Goal: Information Seeking & Learning: Learn about a topic

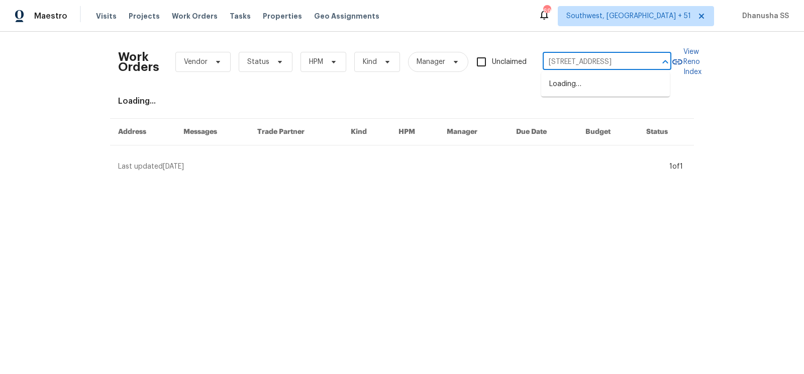
scroll to position [0, 29]
type input "201 Gardenia Dr, Greenville, SC 29617"
click at [612, 79] on li "201 Gardenia Dr, Greenville, SC 29617" at bounding box center [605, 84] width 129 height 17
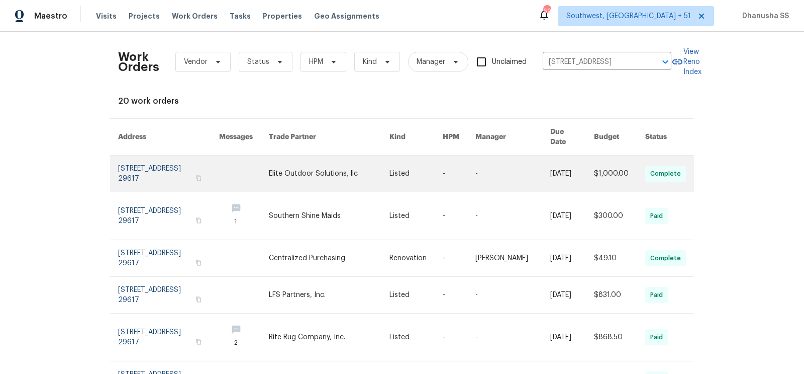
click at [414, 160] on link at bounding box center [416, 173] width 53 height 36
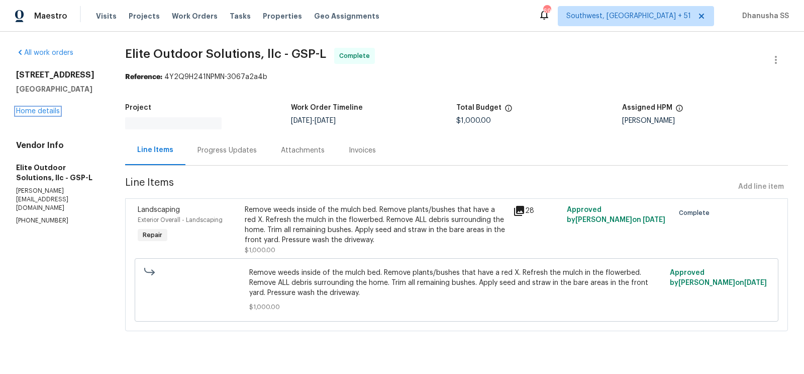
click at [32, 114] on link "Home details" at bounding box center [38, 111] width 44 height 7
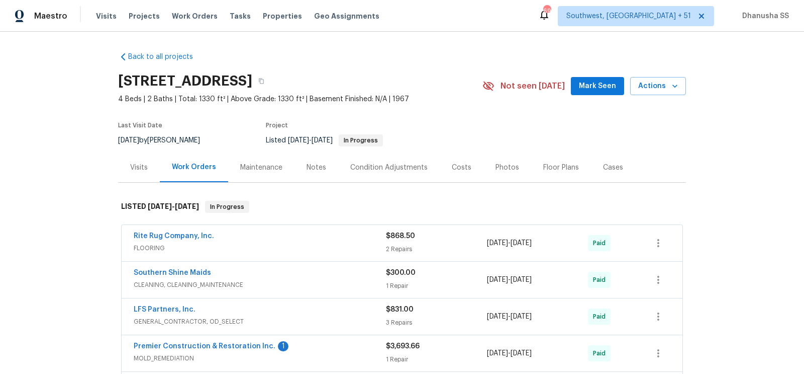
scroll to position [146, 0]
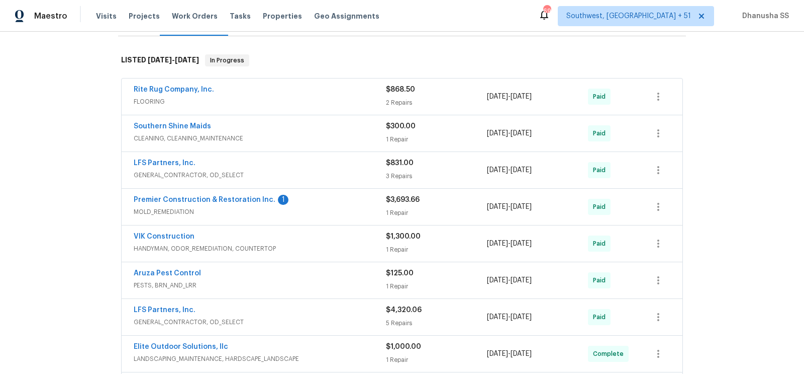
click at [335, 211] on span "MOLD_REMEDIATION" at bounding box center [260, 212] width 252 height 10
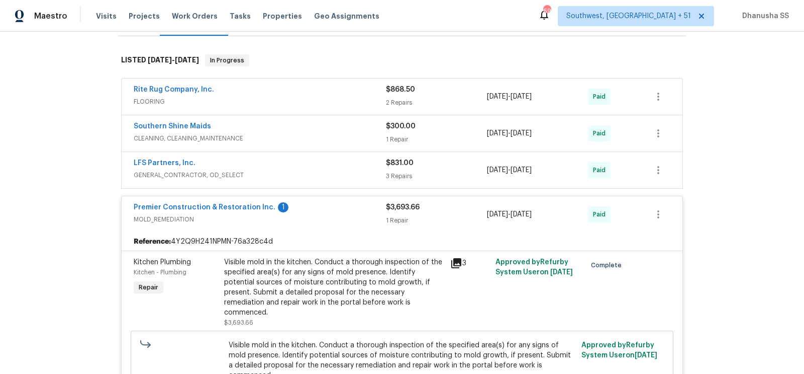
click at [333, 158] on div "LFS Partners, Inc." at bounding box center [260, 164] width 252 height 12
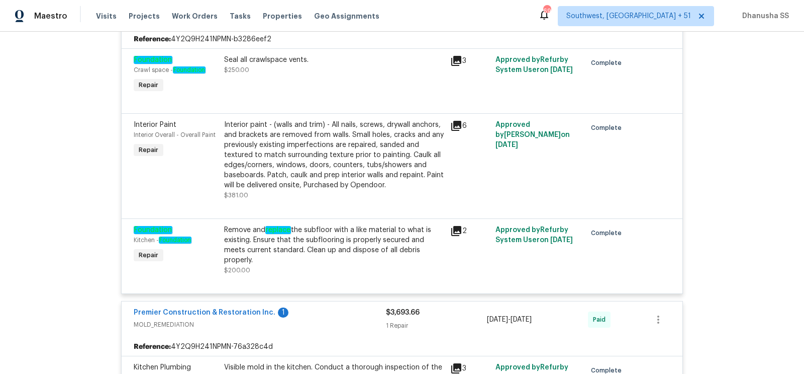
scroll to position [316, 0]
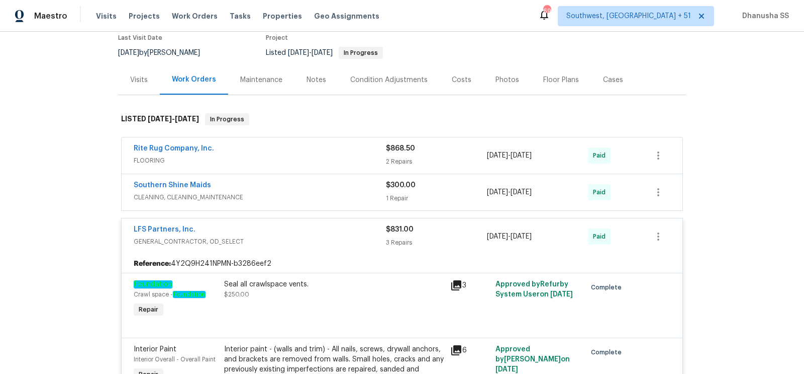
click at [345, 197] on span "CLEANING, CLEANING_MAINTENANCE" at bounding box center [260, 197] width 252 height 10
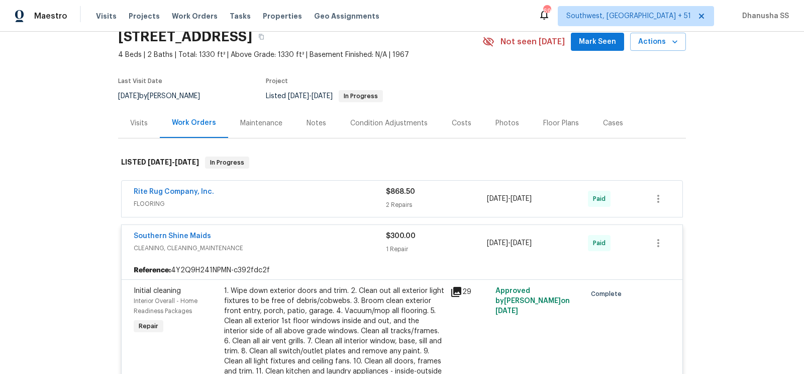
scroll to position [1, 0]
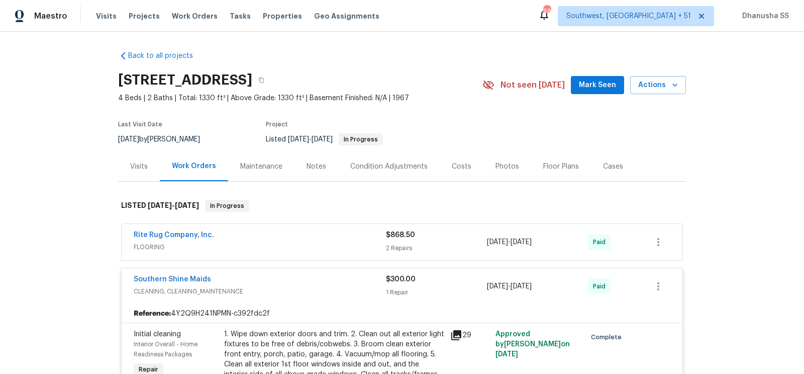
click at [337, 237] on div "Rite Rug Company, Inc." at bounding box center [260, 236] width 252 height 12
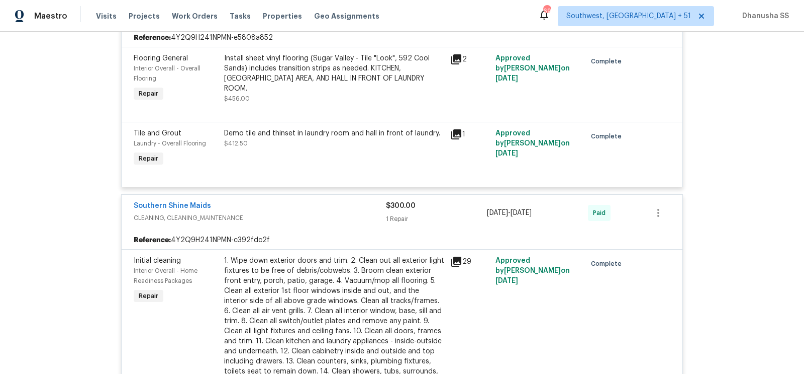
scroll to position [0, 0]
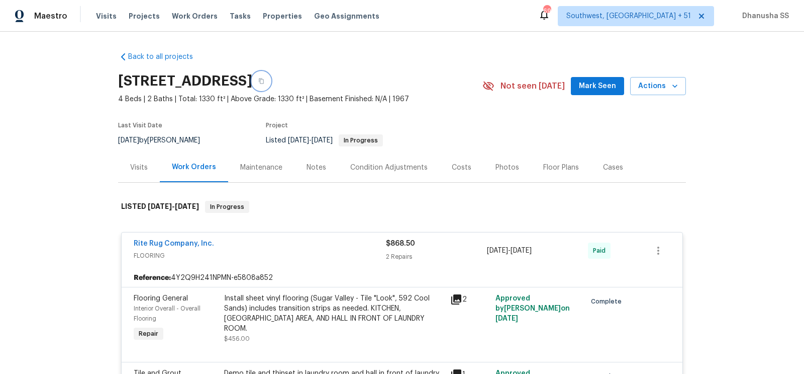
click at [270, 87] on button "button" at bounding box center [261, 81] width 18 height 18
click at [192, 18] on span "Work Orders" at bounding box center [195, 16] width 46 height 10
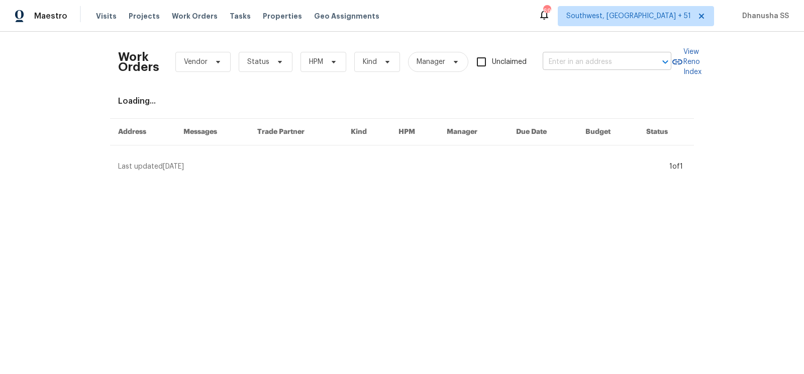
click at [557, 67] on input "text" at bounding box center [593, 62] width 101 height 16
paste input "[STREET_ADDRESS][PERSON_NAME]"
type input "[STREET_ADDRESS][PERSON_NAME]"
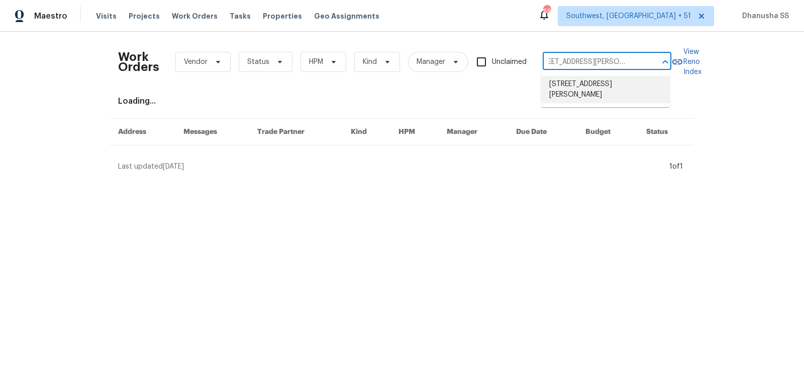
click at [577, 81] on li "[STREET_ADDRESS][PERSON_NAME]" at bounding box center [605, 89] width 129 height 27
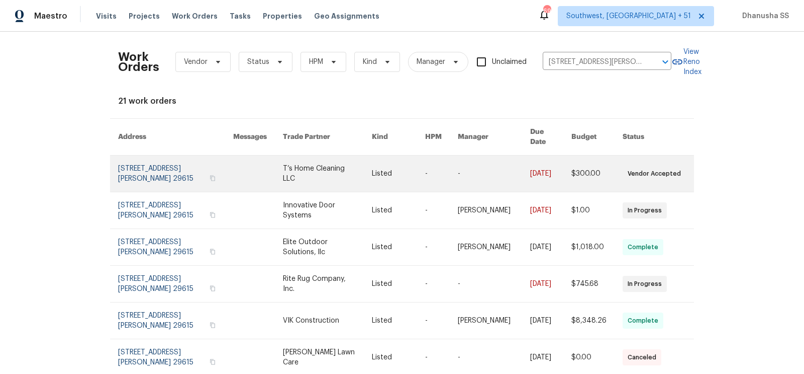
click at [375, 168] on td "Listed" at bounding box center [390, 173] width 53 height 37
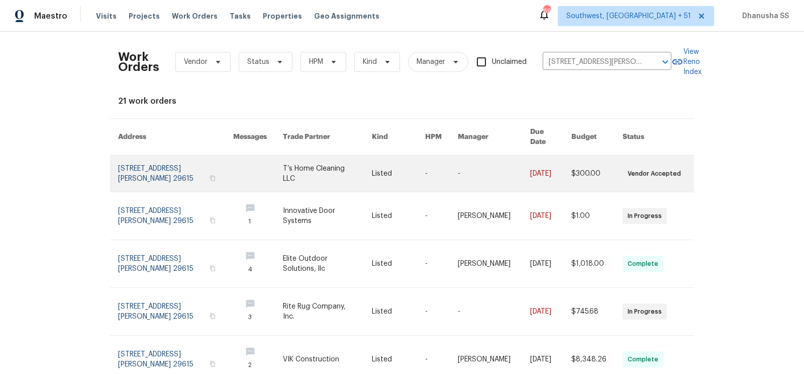
click at [258, 163] on link at bounding box center [258, 173] width 50 height 36
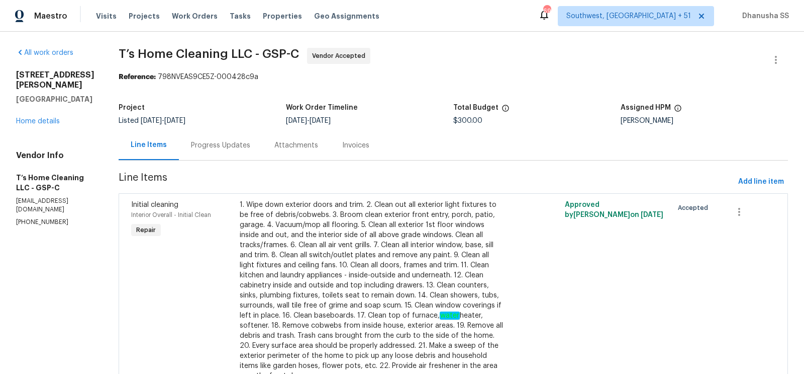
click at [47, 119] on div "All work orders 8 Howell Cir Greenville, SC 29615 Home details Vendor Info T’s …" at bounding box center [55, 137] width 78 height 178
click at [49, 118] on link "Home details" at bounding box center [38, 121] width 44 height 7
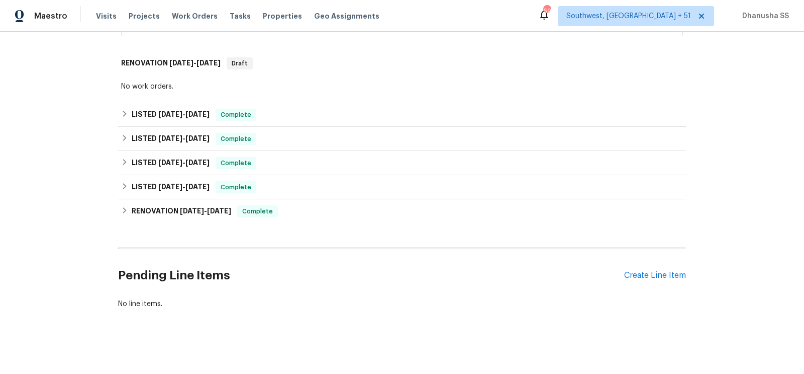
scroll to position [339, 0]
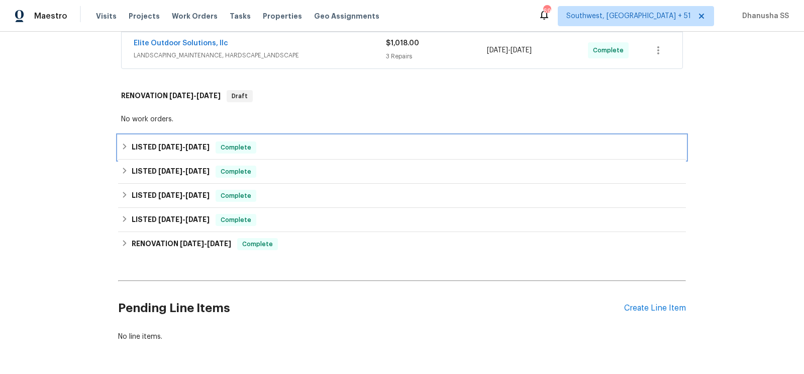
click at [255, 147] on div "LISTED [DATE] - [DATE] Complete" at bounding box center [402, 147] width 562 height 12
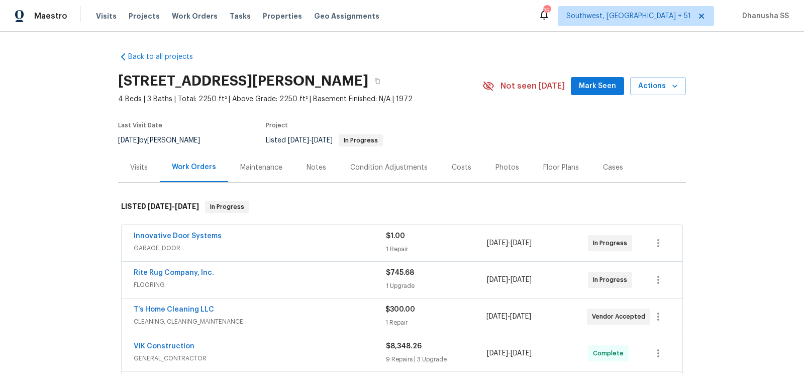
scroll to position [372, 0]
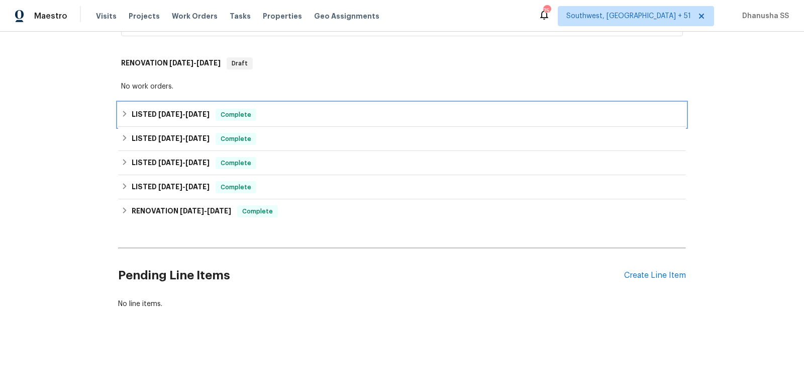
click at [308, 121] on div "LISTED [DATE] - [DATE] Complete" at bounding box center [402, 115] width 568 height 24
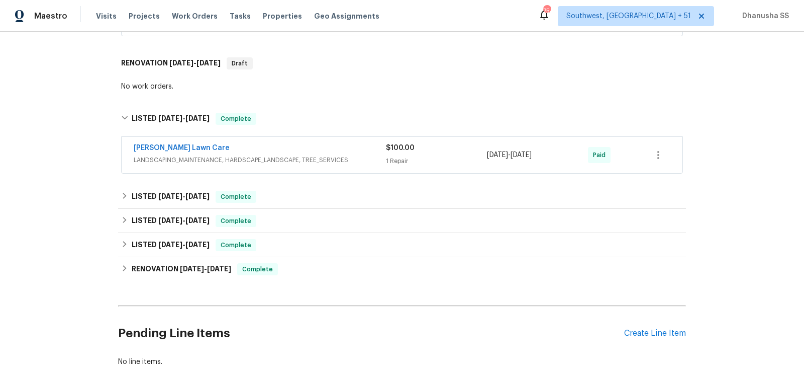
click at [325, 157] on span "LANDSCAPING_MAINTENANCE, HARDSCAPE_LANDSCAPE, TREE_SERVICES" at bounding box center [260, 160] width 252 height 10
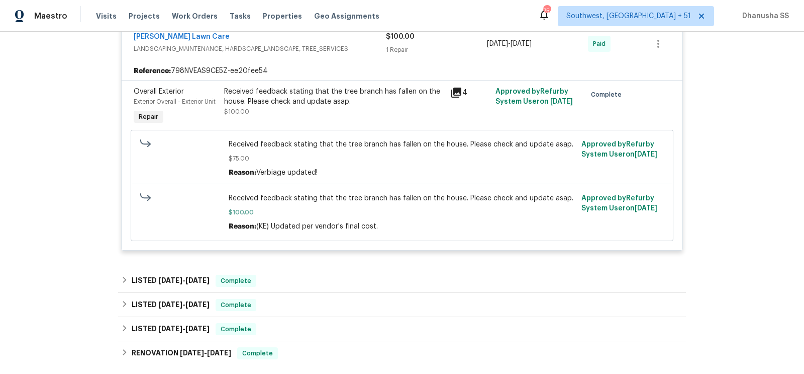
scroll to position [633, 0]
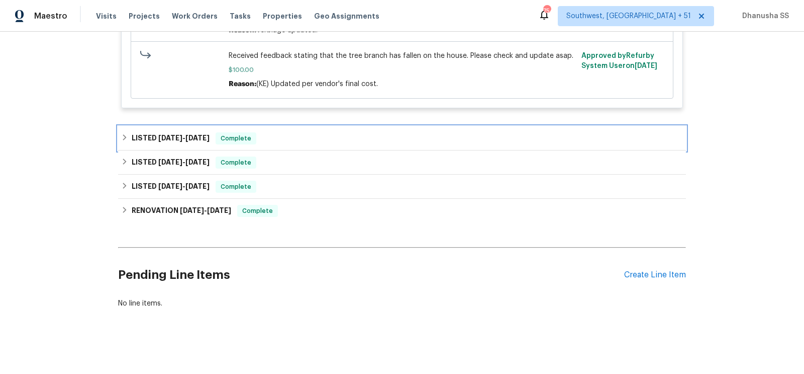
click at [322, 132] on div "LISTED [DATE] - [DATE] Complete" at bounding box center [402, 138] width 562 height 12
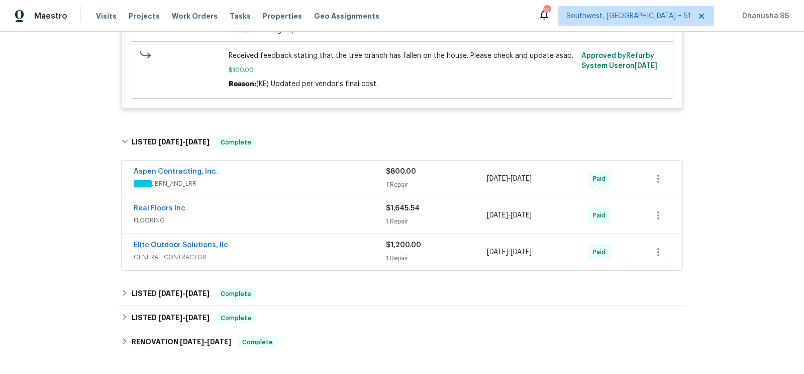
click at [351, 181] on span "ROOF , BRN_AND_LRR" at bounding box center [260, 183] width 252 height 10
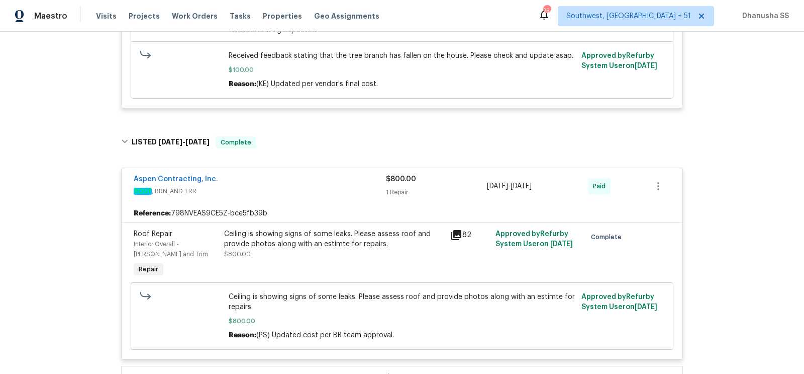
scroll to position [825, 0]
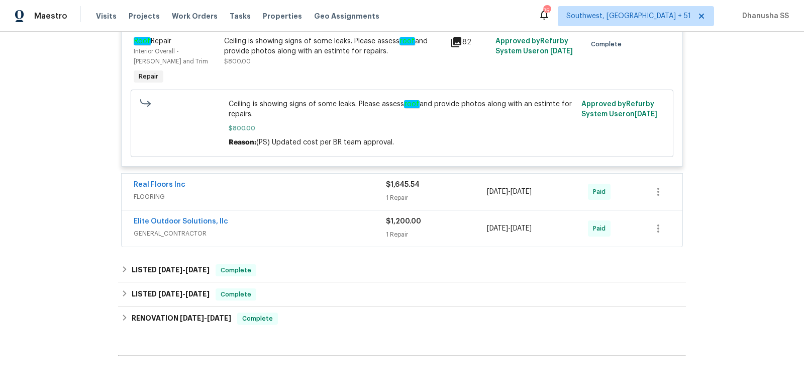
click at [324, 186] on div "Real Floors Inc" at bounding box center [260, 185] width 252 height 12
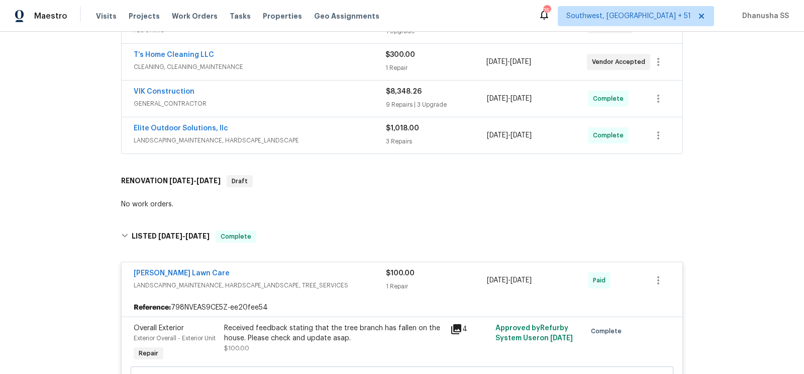
scroll to position [219, 0]
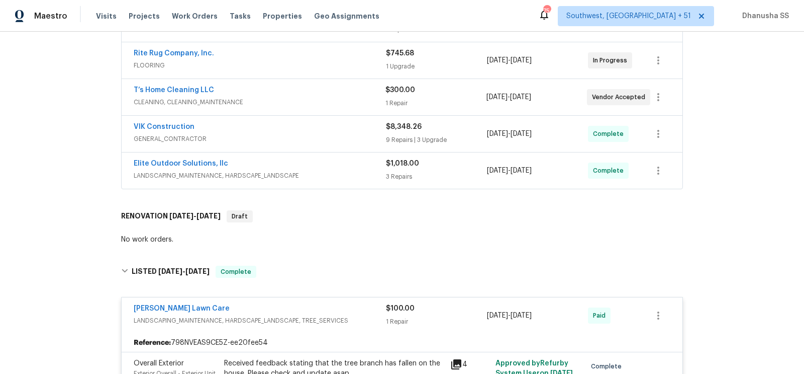
click at [332, 167] on div "Elite Outdoor Solutions, llc" at bounding box center [260, 164] width 252 height 12
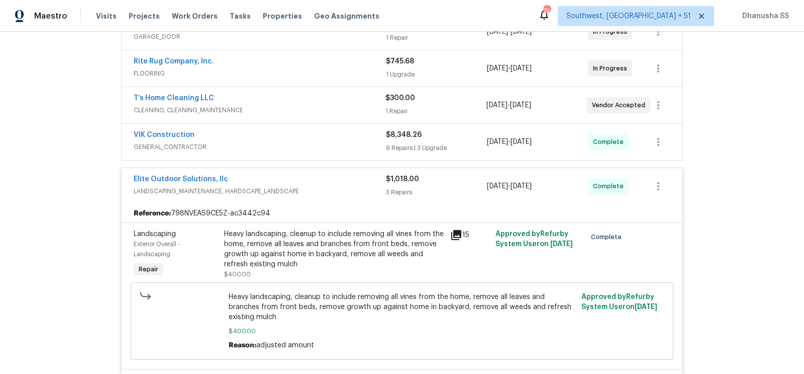
scroll to position [211, 0]
click at [374, 139] on div "VIK Construction" at bounding box center [260, 136] width 252 height 12
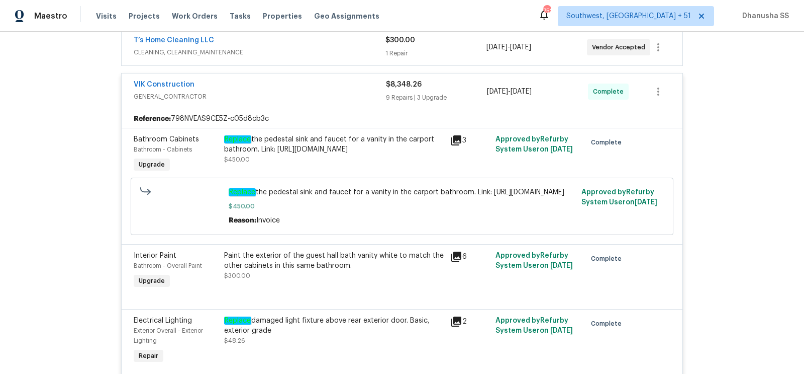
scroll to position [89, 0]
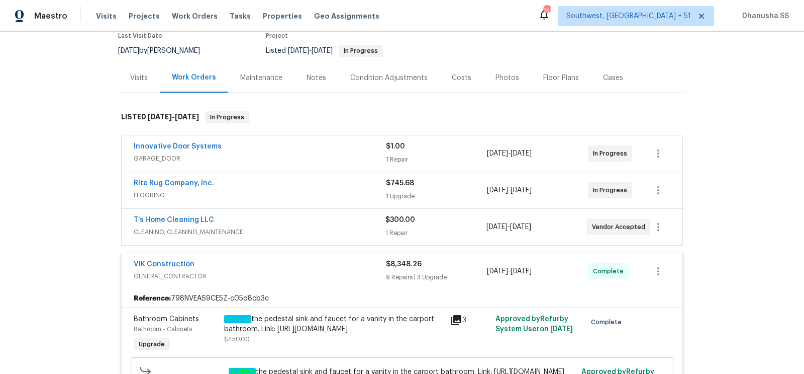
click at [349, 219] on div "T’s Home Cleaning LLC" at bounding box center [260, 221] width 252 height 12
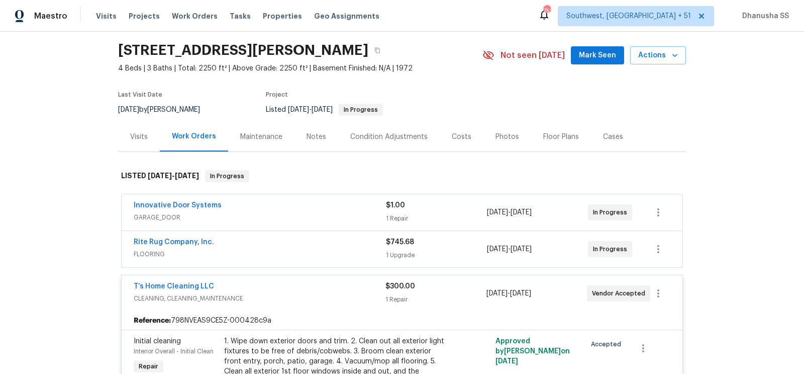
scroll to position [0, 0]
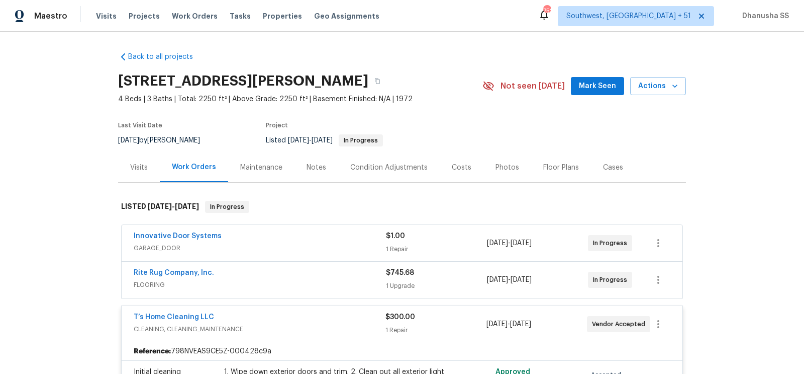
click at [333, 278] on div "Rite Rug Company, Inc." at bounding box center [260, 273] width 252 height 12
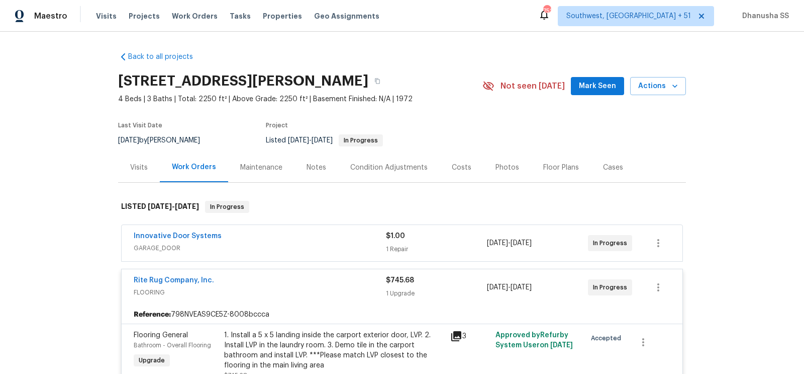
scroll to position [69, 0]
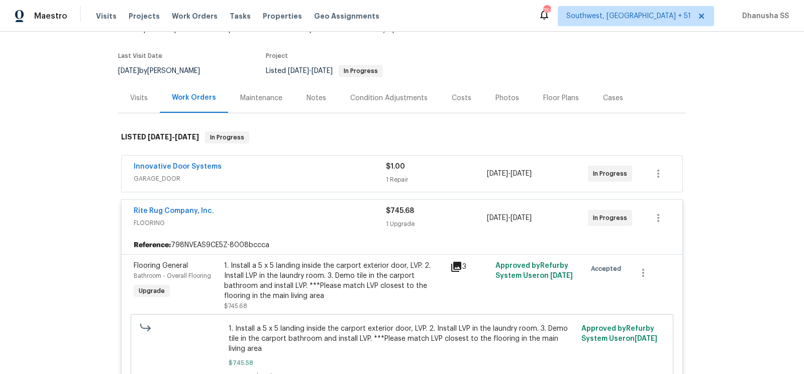
click at [355, 178] on span "GARAGE_DOOR" at bounding box center [260, 178] width 252 height 10
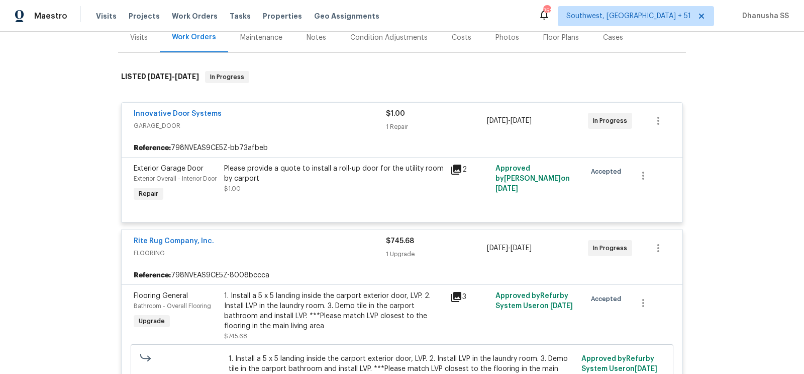
scroll to position [0, 0]
